Goal: Transaction & Acquisition: Purchase product/service

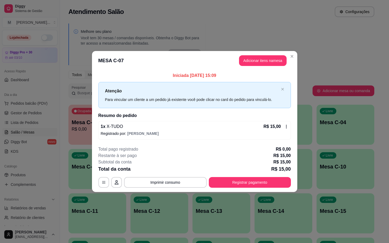
scroll to position [25, 0]
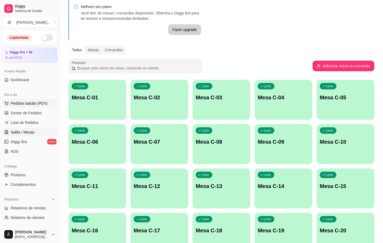
click at [28, 103] on span "Pedidos balcão (PDV)" at bounding box center [29, 103] width 37 height 5
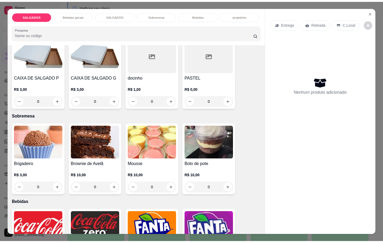
scroll to position [842, 0]
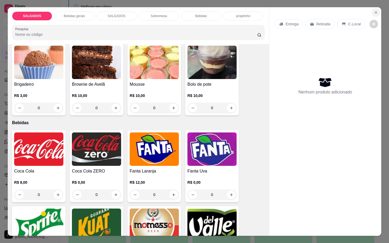
click at [375, 12] on button "Close" at bounding box center [376, 12] width 9 height 9
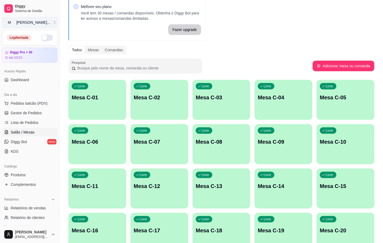
click at [26, 25] on div "[PERSON_NAME] ..." at bounding box center [33, 22] width 34 height 5
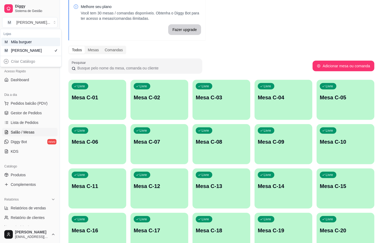
click at [26, 45] on div "M Mila burguer" at bounding box center [30, 42] width 59 height 9
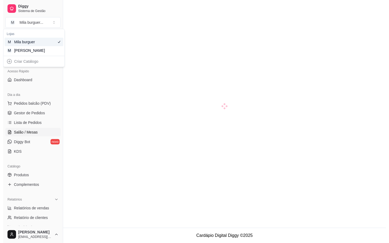
scroll to position [15, 0]
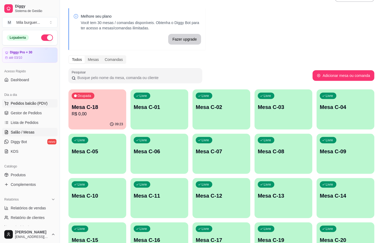
click at [7, 103] on icon at bounding box center [6, 103] width 3 height 2
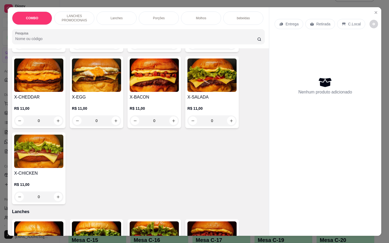
scroll to position [120, 0]
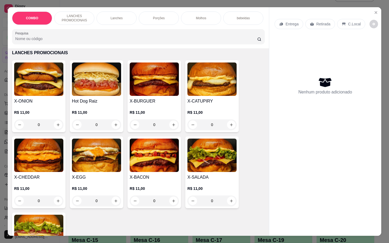
click at [198, 172] on img at bounding box center [211, 155] width 49 height 33
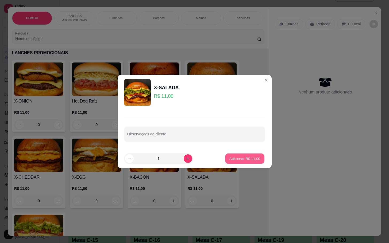
click at [249, 158] on p "Adicionar R$ 11,00" at bounding box center [244, 158] width 31 height 5
type input "1"
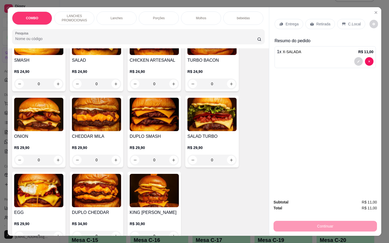
scroll to position [562, 0]
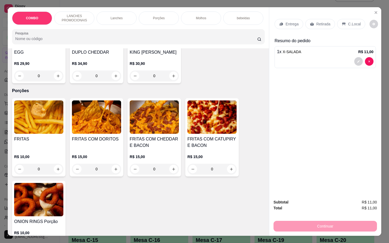
click at [52, 173] on div "0" at bounding box center [38, 169] width 49 height 11
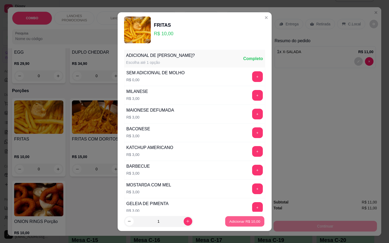
click at [243, 225] on button "Adicionar R$ 10,00" at bounding box center [244, 221] width 39 height 10
type input "1"
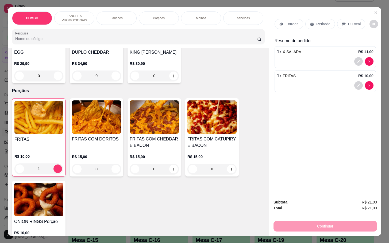
click at [319, 22] on p "Retirada" at bounding box center [323, 23] width 14 height 5
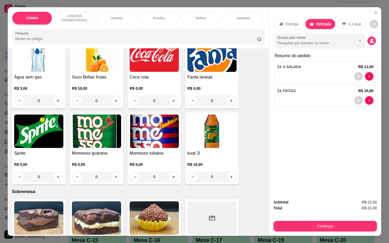
scroll to position [923, 0]
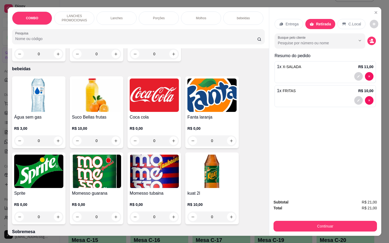
click at [158, 121] on div "R$ 0,00 0" at bounding box center [154, 134] width 49 height 26
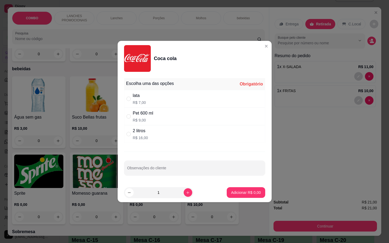
click at [148, 117] on div "Pet 600 ml R$ 9,00" at bounding box center [143, 116] width 20 height 13
radio input "true"
click at [234, 192] on p "Adicionar R$ 9,00" at bounding box center [246, 192] width 29 height 5
type input "1"
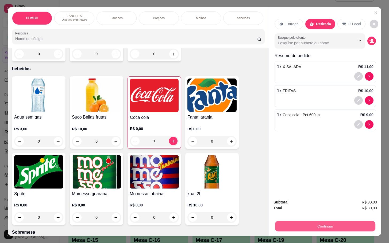
click at [305, 223] on button "Continuar" at bounding box center [325, 226] width 100 height 10
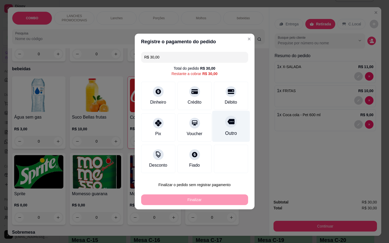
click at [231, 123] on div at bounding box center [231, 122] width 12 height 12
type input "R$ 0,00"
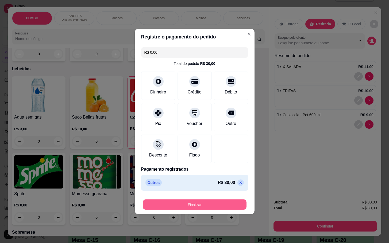
click at [185, 207] on button "Finalizar" at bounding box center [195, 205] width 104 height 10
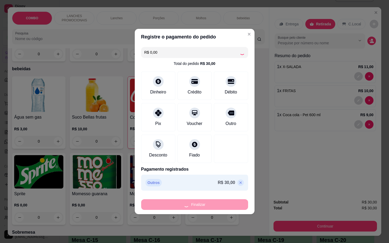
type input "0"
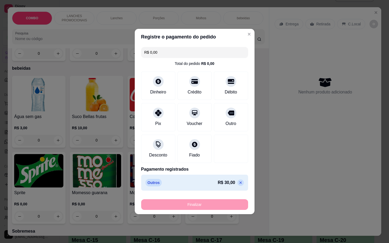
type input "-R$ 30,00"
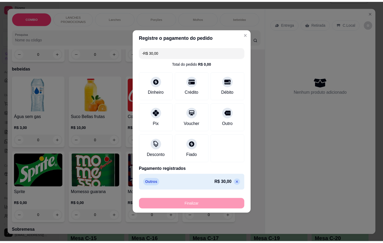
scroll to position [922, 0]
